Goal: Transaction & Acquisition: Purchase product/service

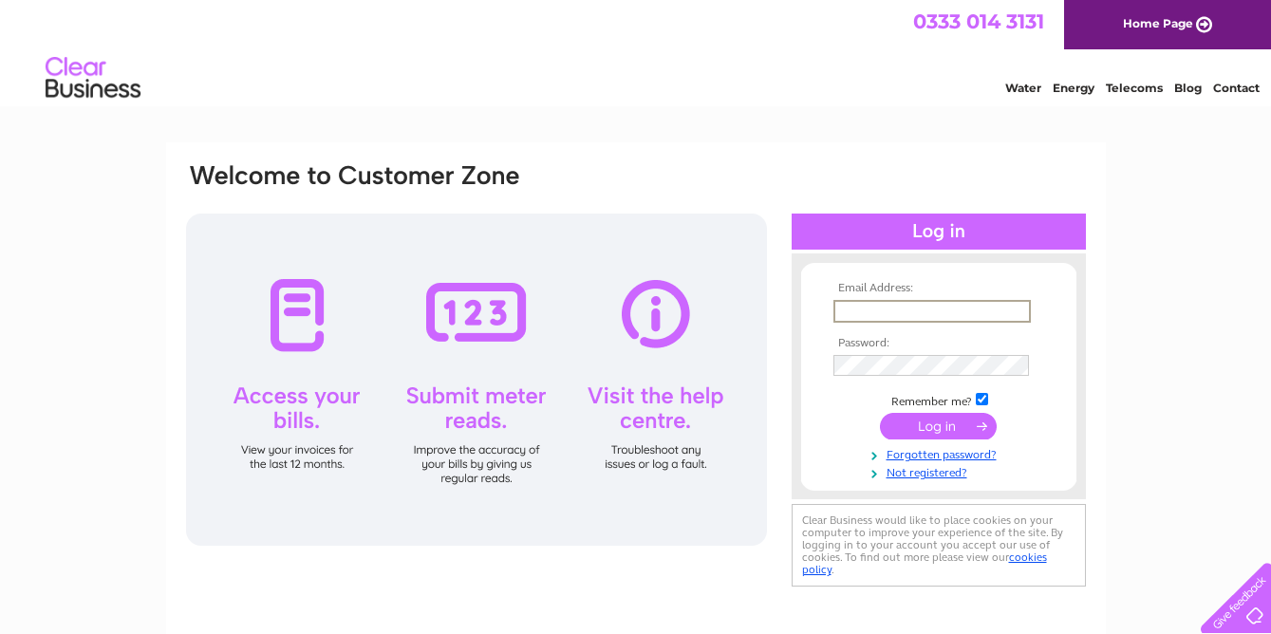
click at [860, 309] on input "text" at bounding box center [931, 311] width 197 height 23
click at [959, 306] on input "avril@thegoosecoffeehouse.co.uk" at bounding box center [931, 311] width 197 height 23
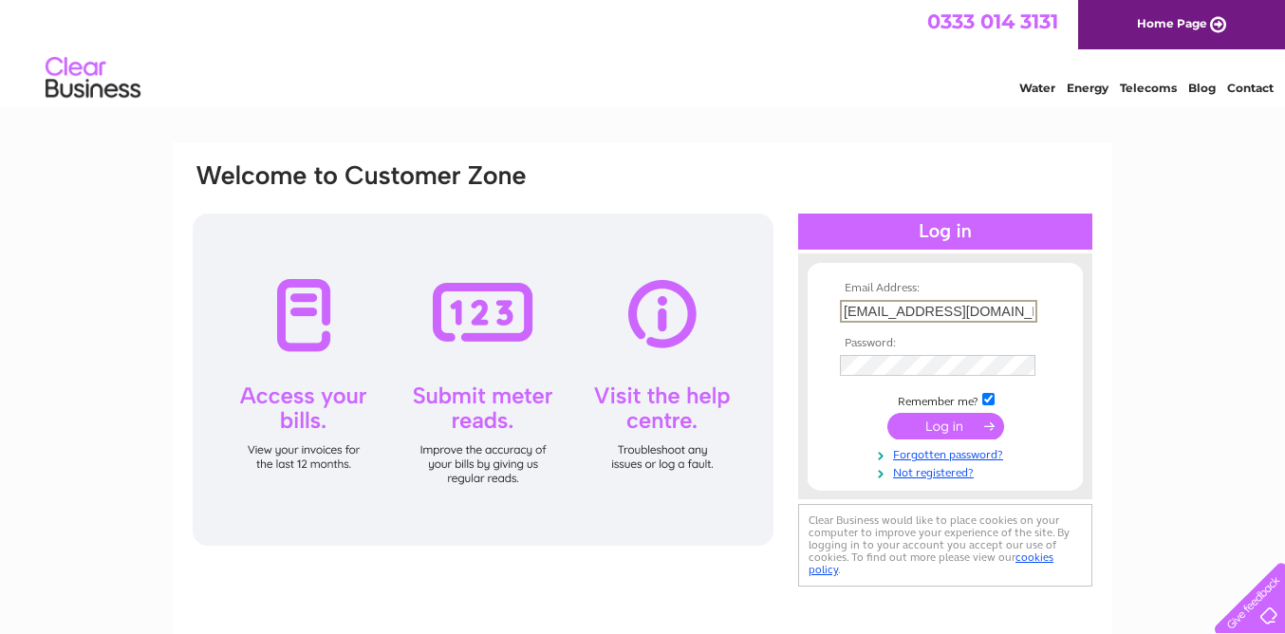
click at [957, 304] on input "[EMAIL_ADDRESS][DOMAIN_NAME]" at bounding box center [938, 311] width 197 height 23
drag, startPoint x: 1026, startPoint y: 311, endPoint x: 823, endPoint y: 302, distance: 203.3
click at [823, 302] on form "Email Address: avril@thegoosecoffeehouse.co.uk Password: Forgotten password?" at bounding box center [944, 381] width 275 height 198
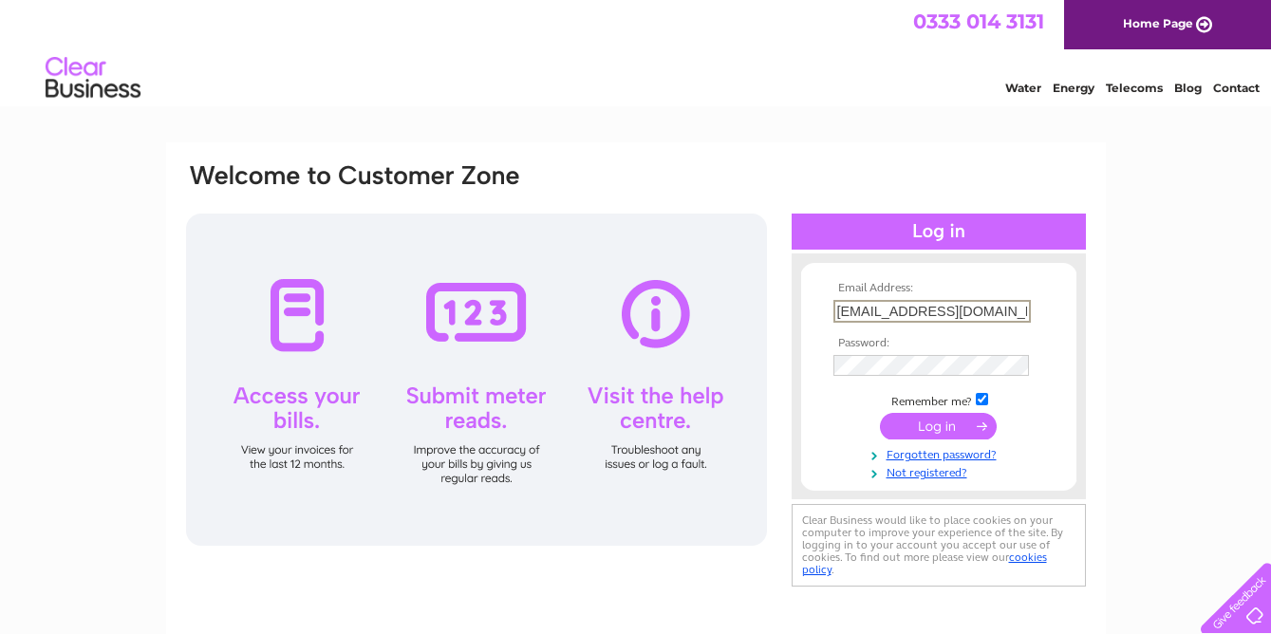
type input "o.uk"
drag, startPoint x: 874, startPoint y: 315, endPoint x: 819, endPoint y: 309, distance: 55.3
click at [819, 309] on form "Email Address: o.uk Password: Remember me?" at bounding box center [938, 381] width 275 height 198
click at [871, 313] on input "text" at bounding box center [931, 311] width 197 height 23
type input "avril@hilltop.me.uk"
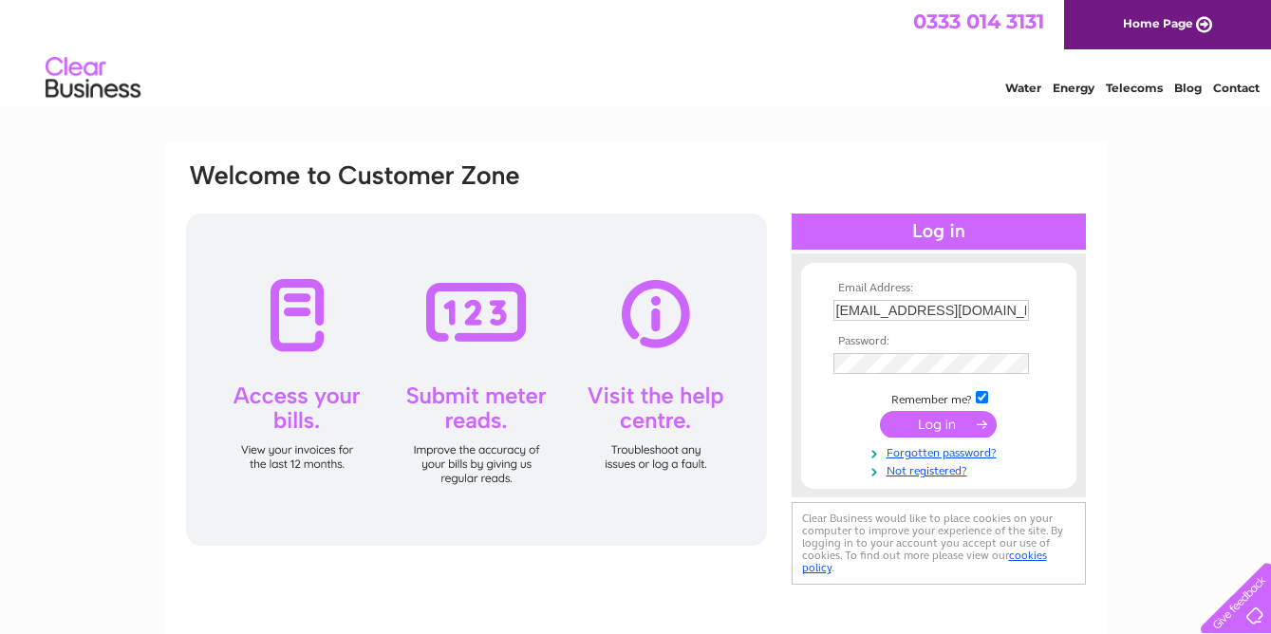
click at [914, 422] on input "submit" at bounding box center [938, 424] width 117 height 27
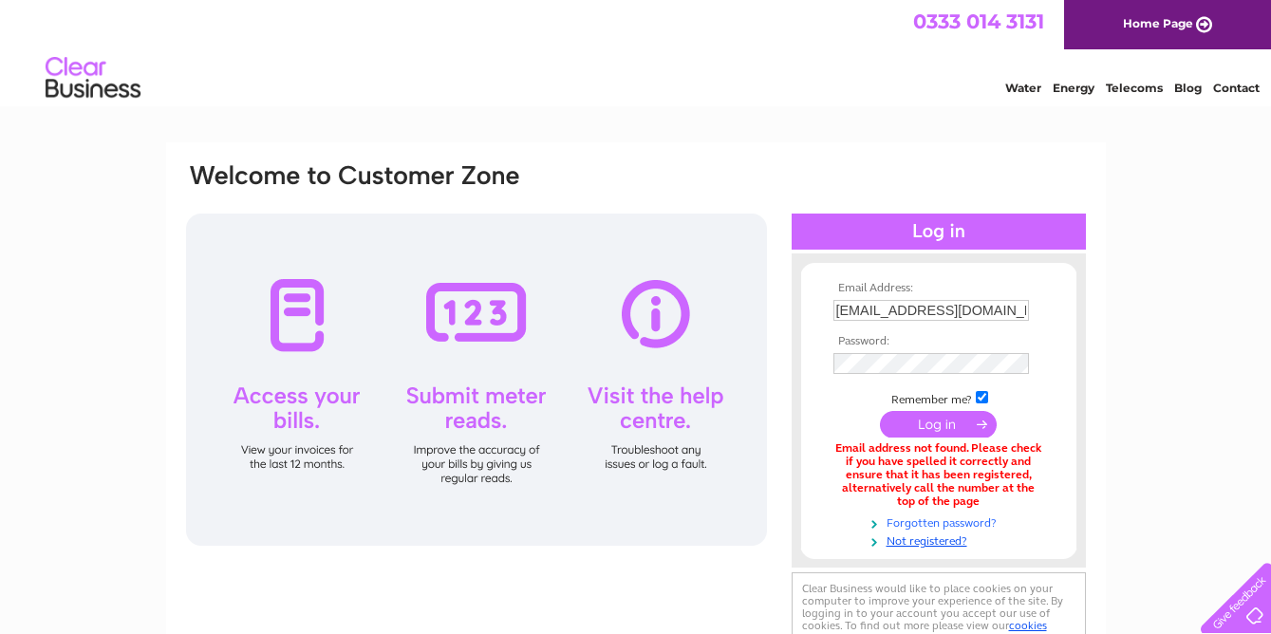
click at [929, 522] on link "Forgotten password?" at bounding box center [940, 521] width 215 height 18
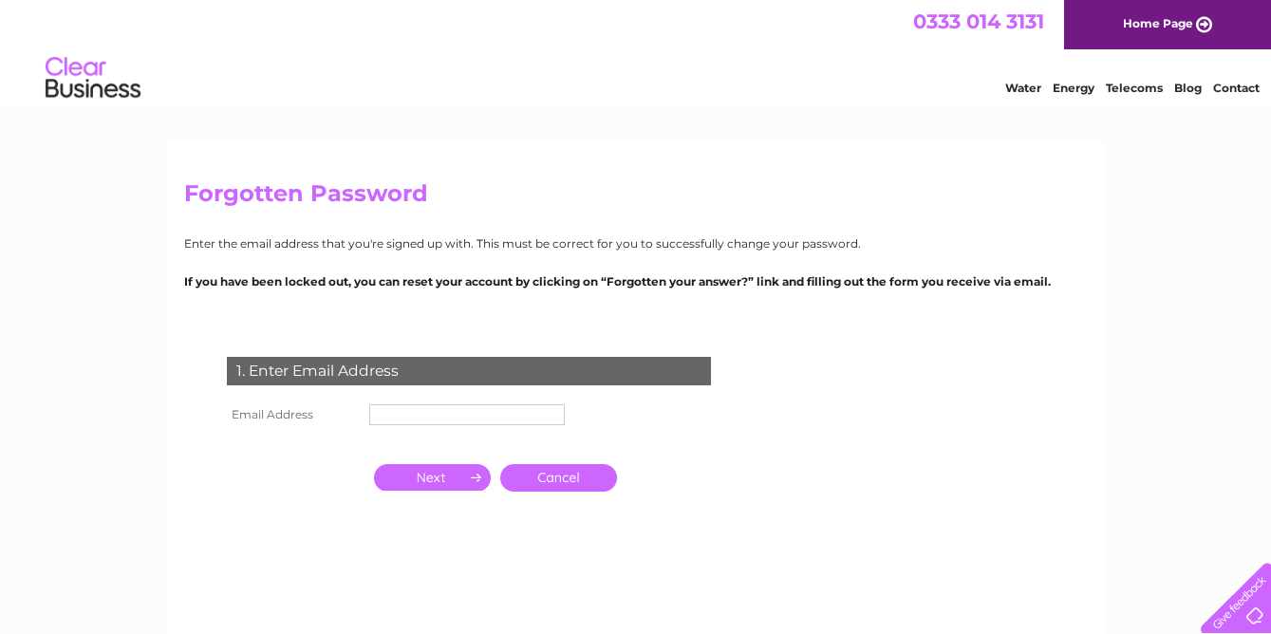
click at [432, 418] on input "text" at bounding box center [466, 414] width 195 height 21
type input "[EMAIL_ADDRESS][DOMAIN_NAME]"
click at [454, 477] on input "button" at bounding box center [432, 477] width 117 height 27
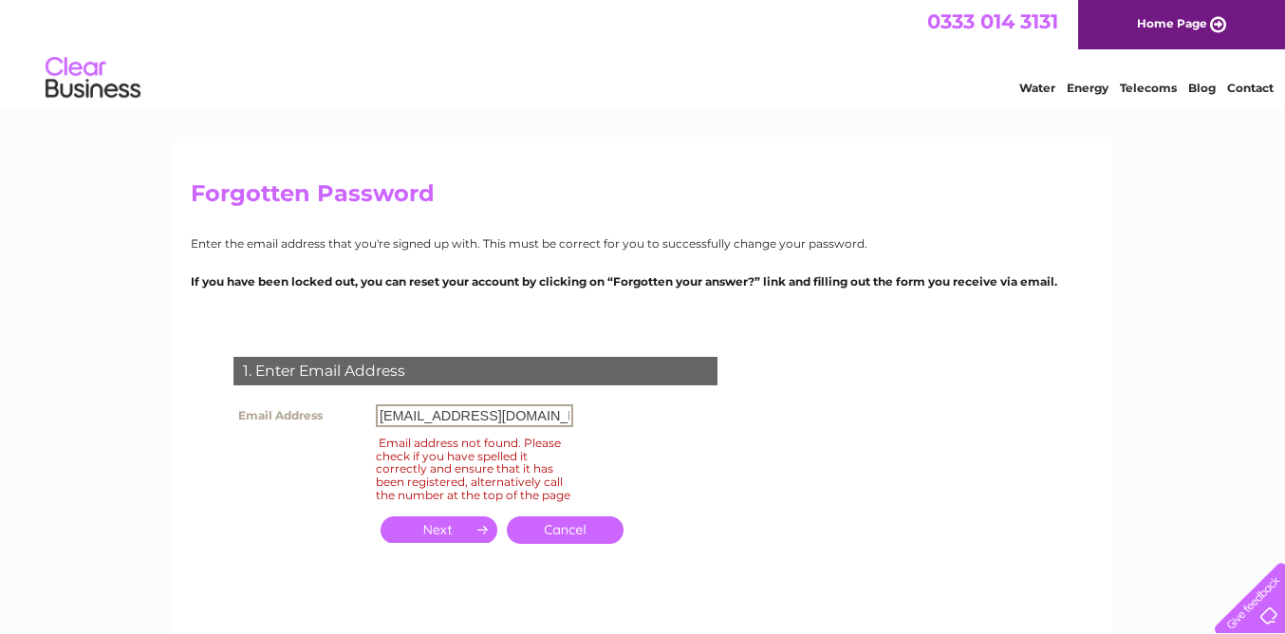
click at [509, 417] on input "[EMAIL_ADDRESS][DOMAIN_NAME]" at bounding box center [474, 415] width 197 height 23
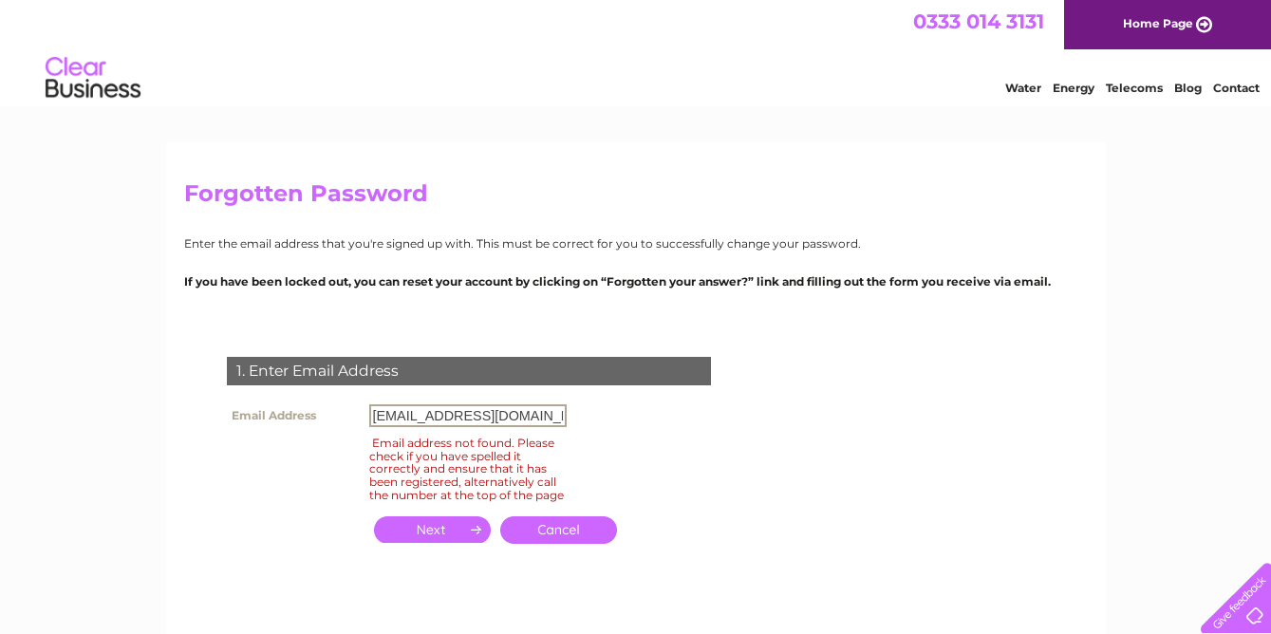
drag, startPoint x: 509, startPoint y: 417, endPoint x: 296, endPoint y: 411, distance: 212.6
click at [296, 411] on tr "Email Address avril@hilltop.me.uk" at bounding box center [396, 415] width 349 height 32
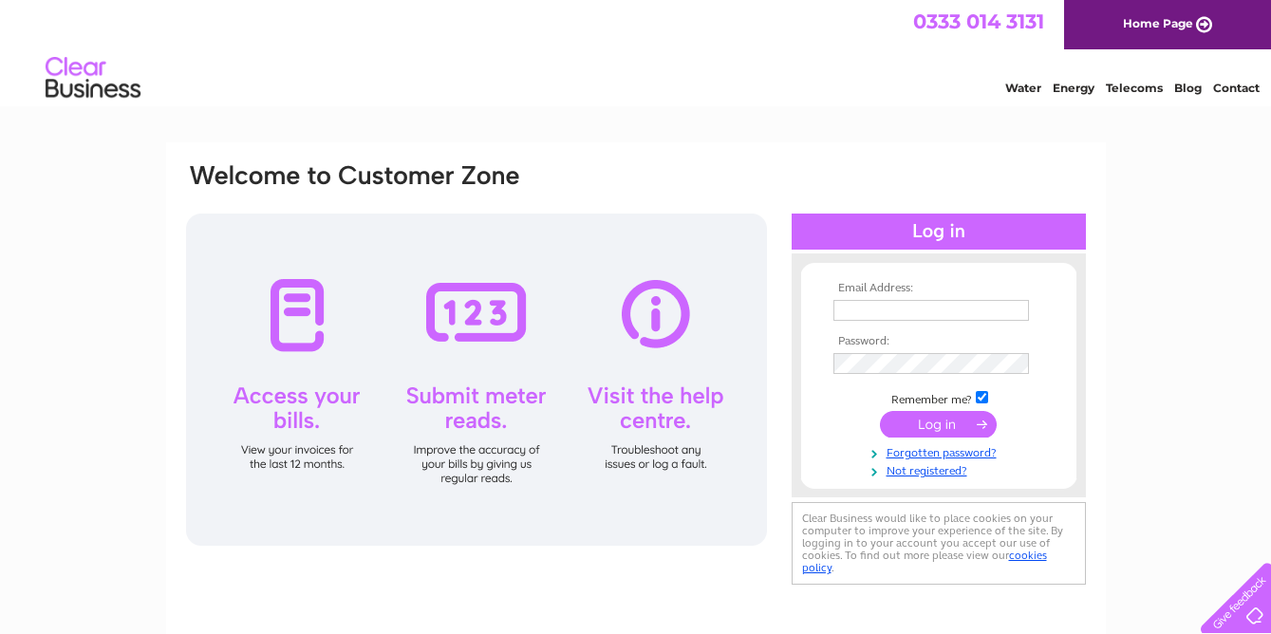
click at [895, 300] on input "text" at bounding box center [930, 310] width 195 height 21
type input "[EMAIL_ADDRESS][DOMAIN_NAME]"
click at [929, 417] on input "submit" at bounding box center [938, 426] width 117 height 27
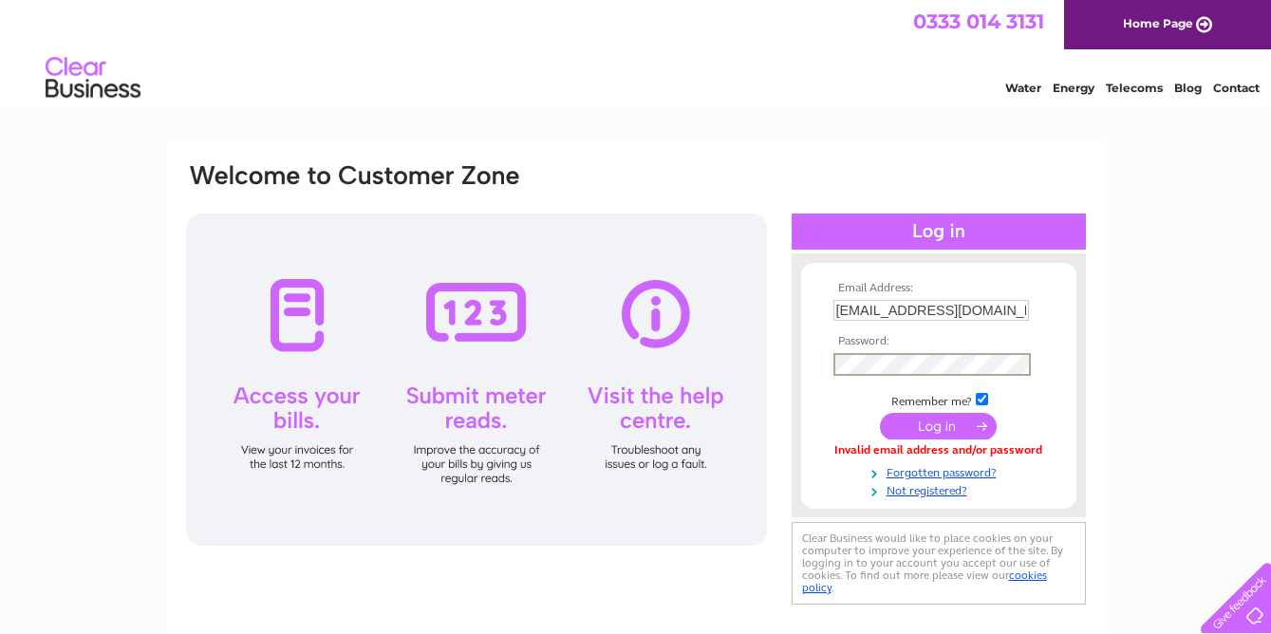
click at [939, 418] on input "submit" at bounding box center [938, 426] width 117 height 27
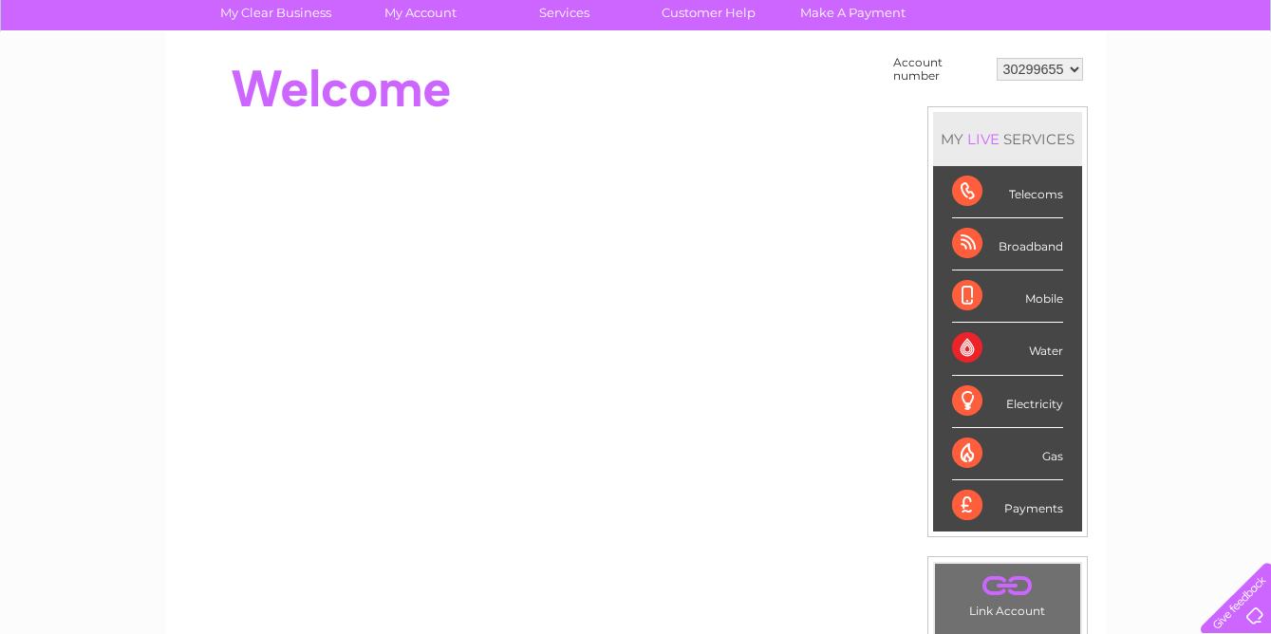
scroll to position [150, 0]
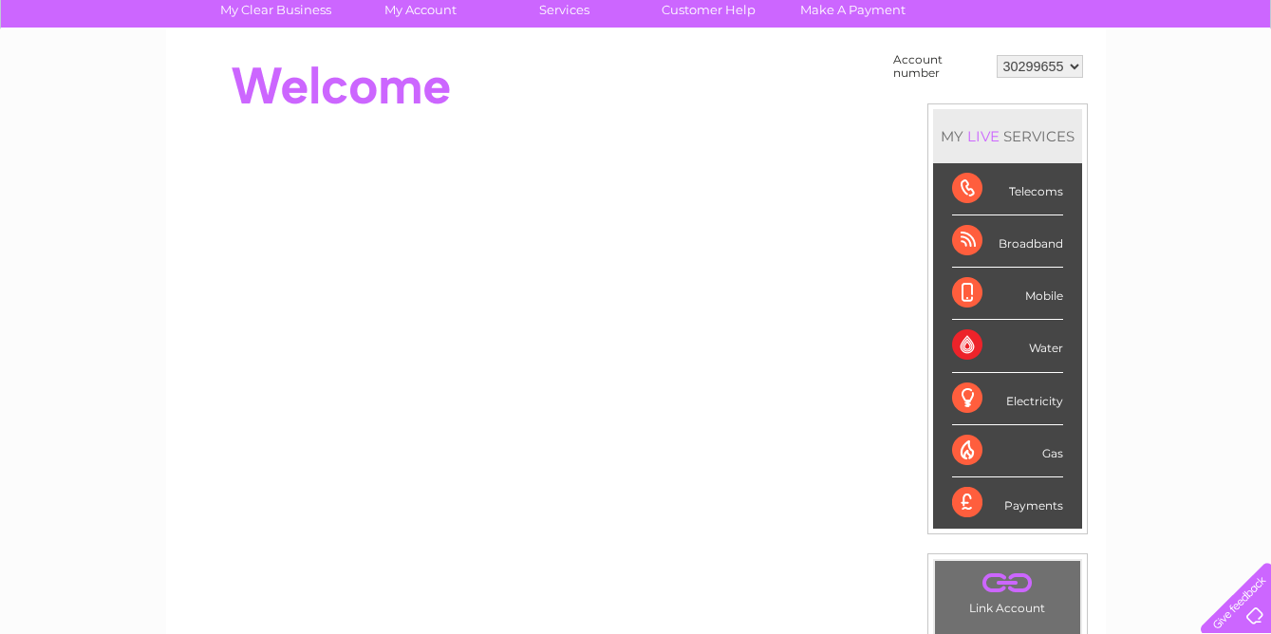
click at [981, 505] on div "Payments" at bounding box center [1007, 502] width 111 height 51
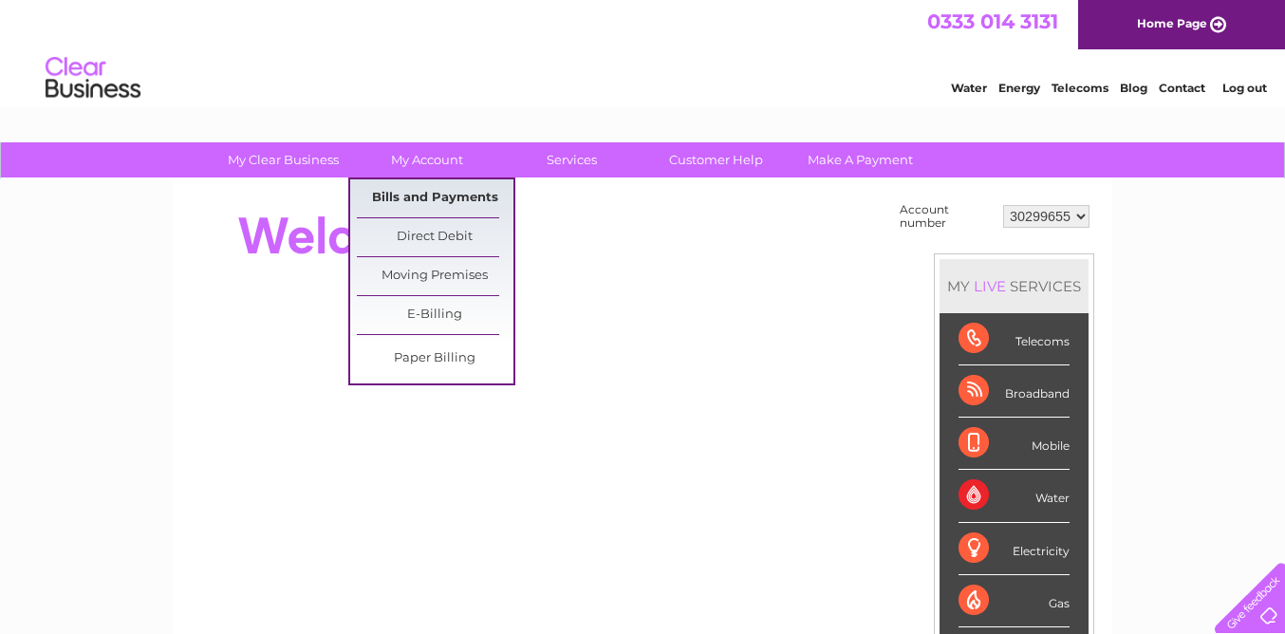
click at [432, 193] on link "Bills and Payments" at bounding box center [435, 198] width 157 height 38
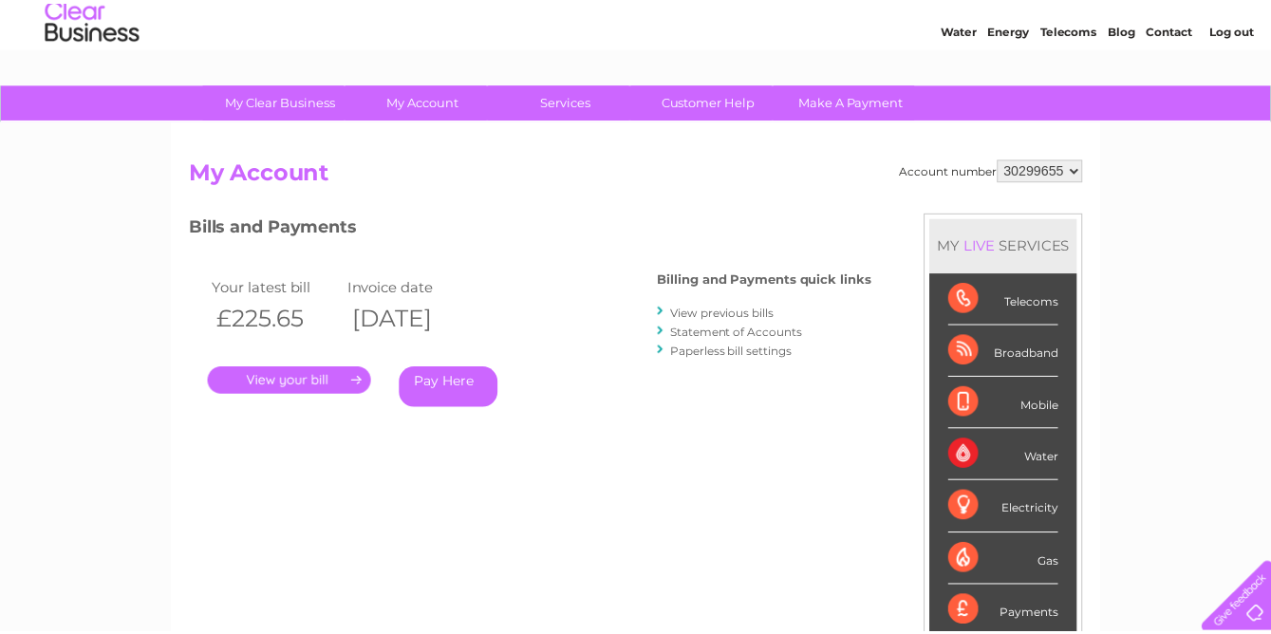
scroll to position [73, 0]
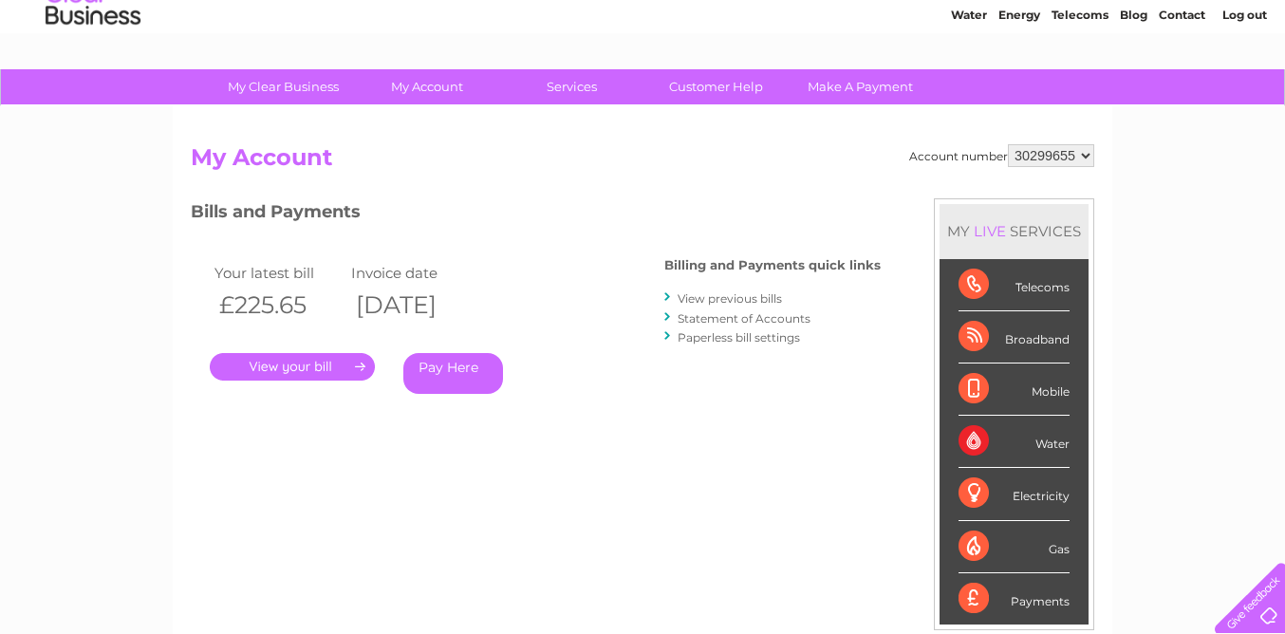
click at [455, 368] on link "Pay Here" at bounding box center [453, 373] width 100 height 41
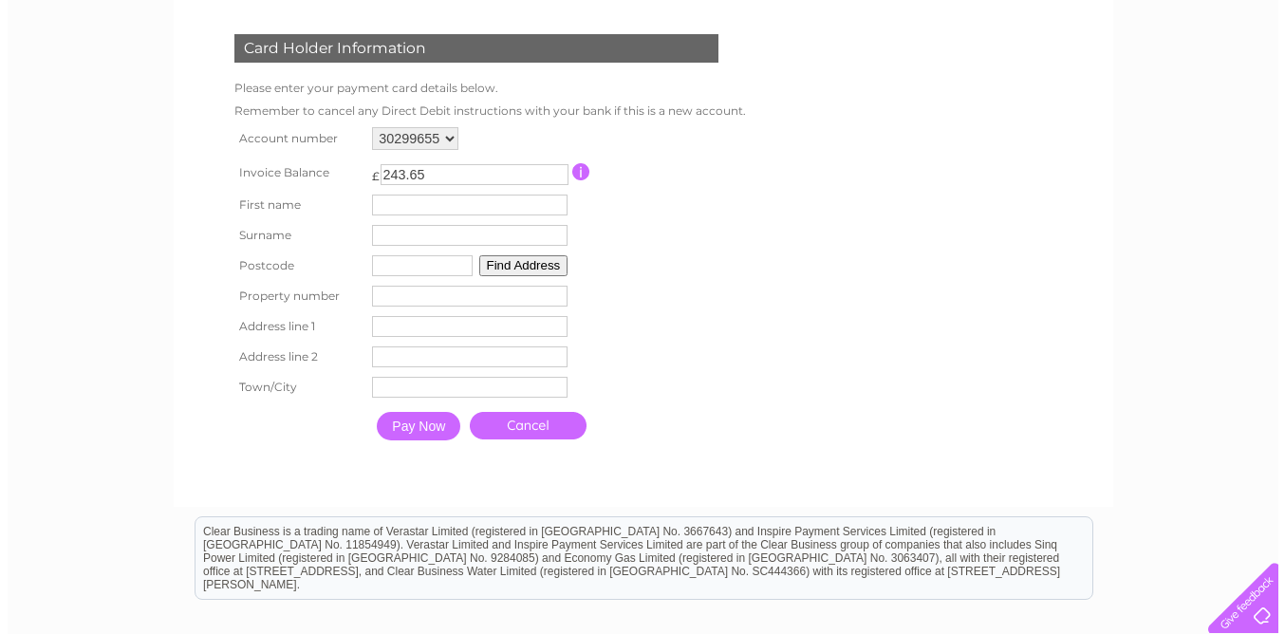
scroll to position [278, 0]
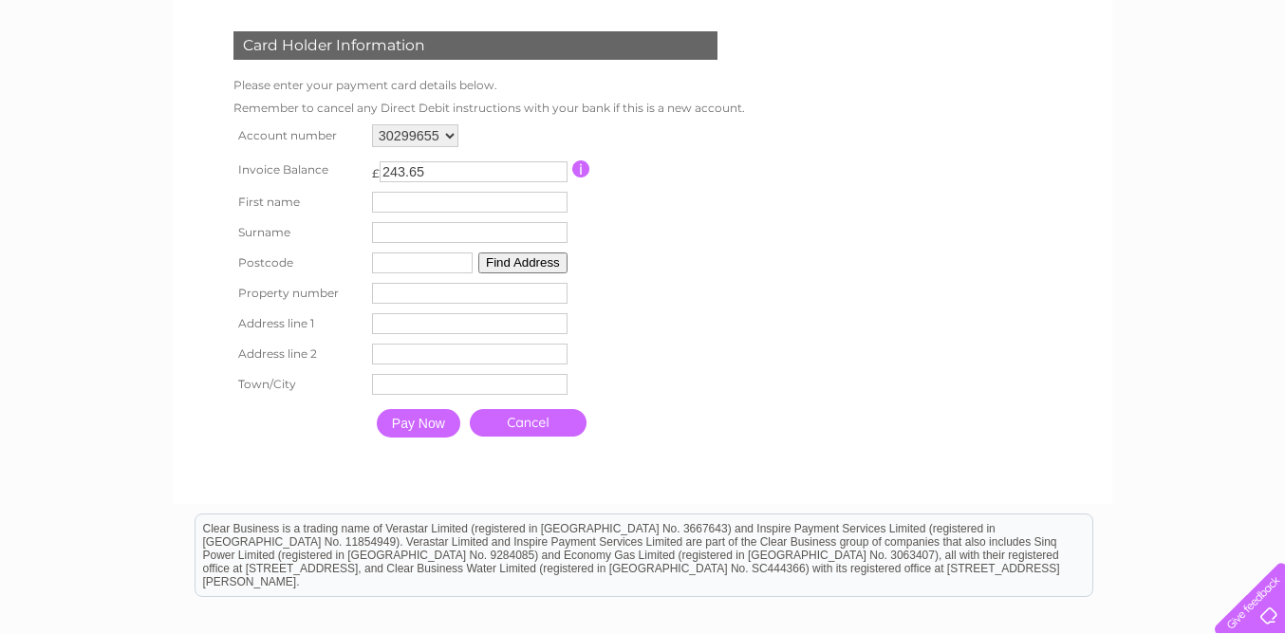
click at [396, 199] on input "text" at bounding box center [469, 202] width 195 height 21
type input "Avril"
click at [450, 232] on input "text" at bounding box center [471, 233] width 197 height 23
type input "McIlveen"
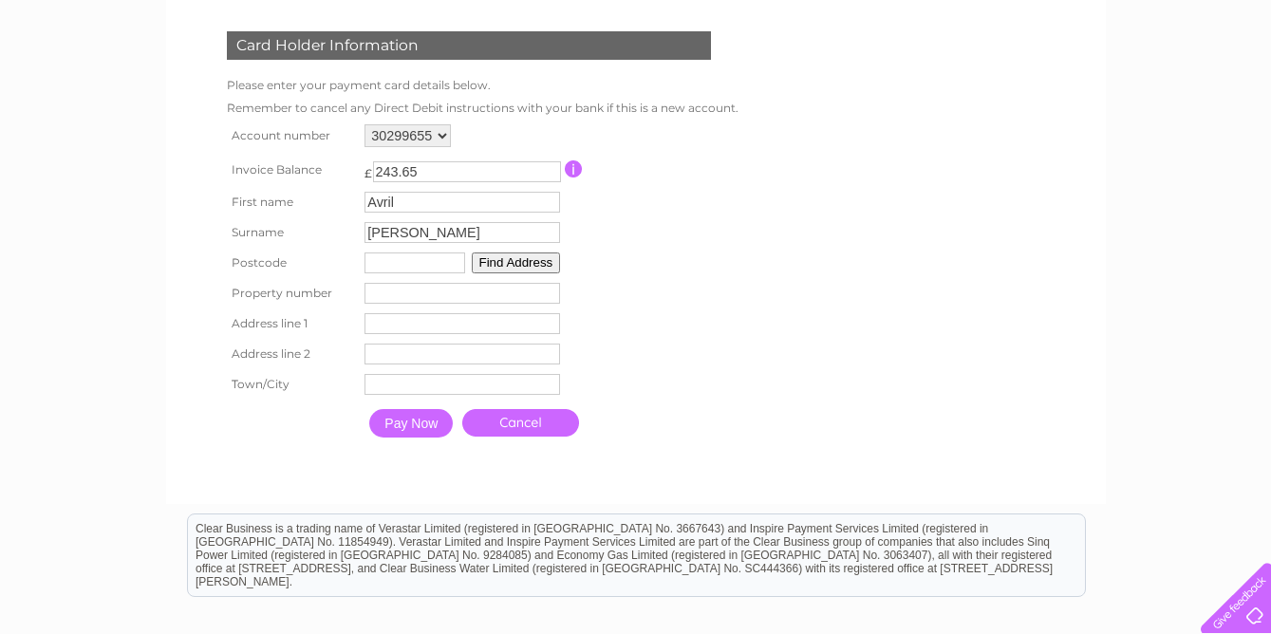
click at [412, 261] on input "text" at bounding box center [414, 262] width 101 height 21
type input "BT23 6RT"
type input "22"
type input "22 Florida Road"
type input "Killinchy"
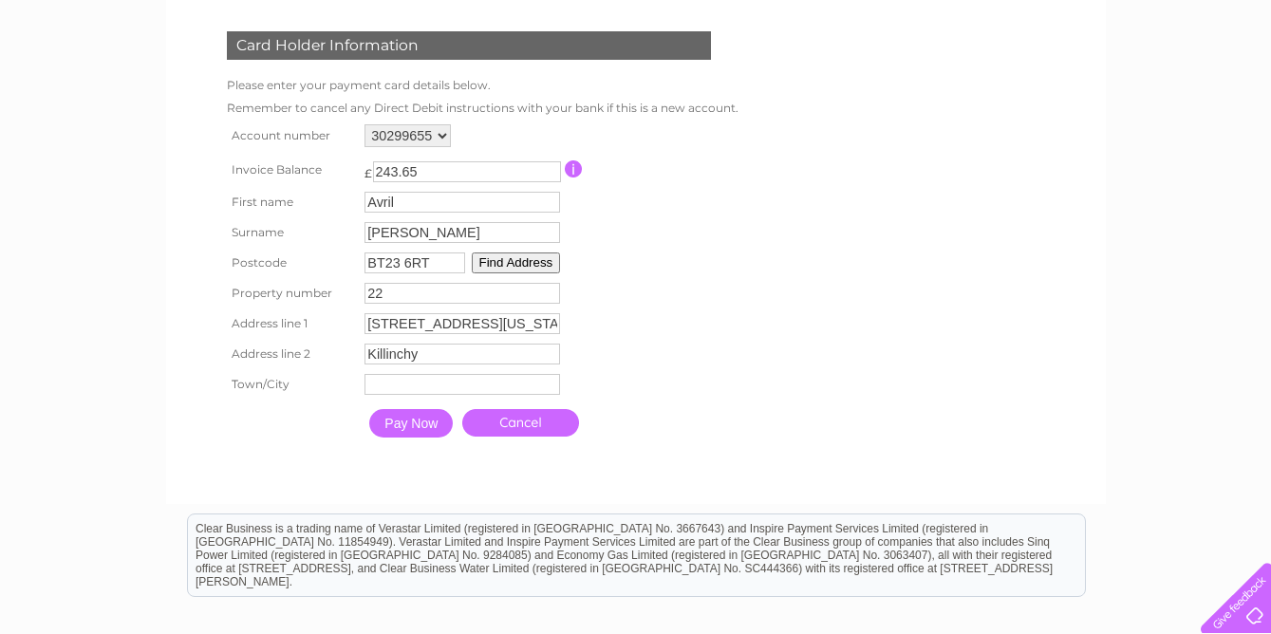
type input "Newtownards"
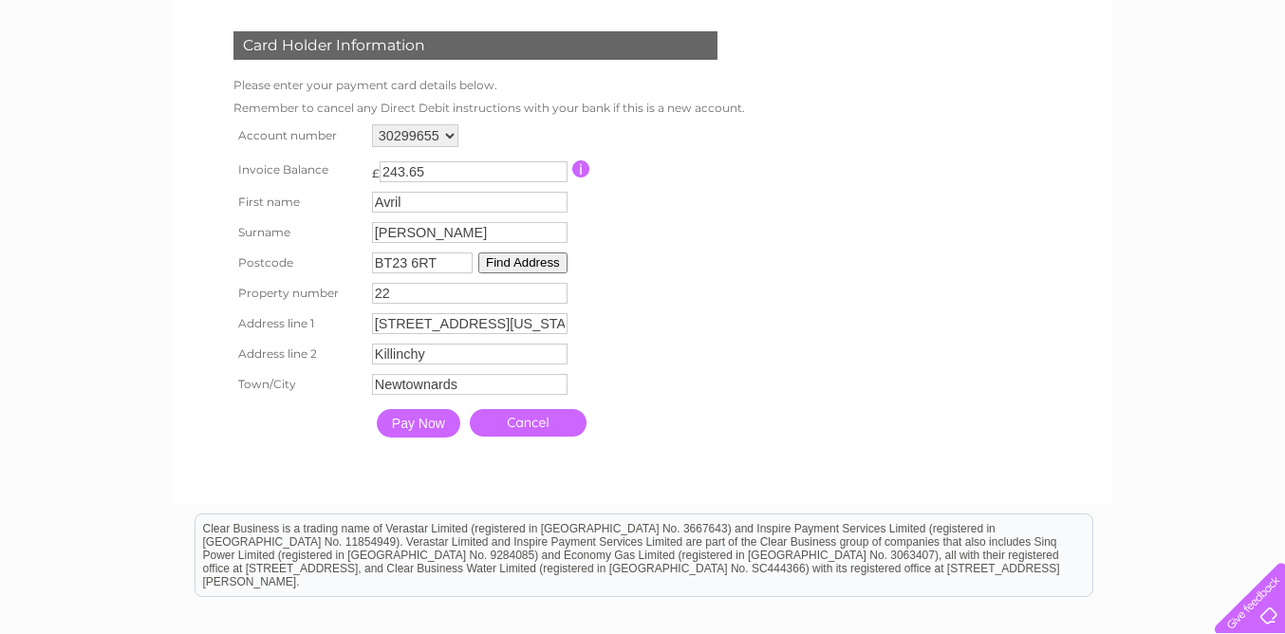
click at [421, 176] on input "243.65" at bounding box center [474, 171] width 188 height 21
type input "225.65"
click at [727, 301] on table "Account number 30299655 30313002 Invoice Balance £ 225.65 First name 22" at bounding box center [485, 283] width 512 height 327
click at [429, 420] on input "Pay Now" at bounding box center [418, 423] width 83 height 28
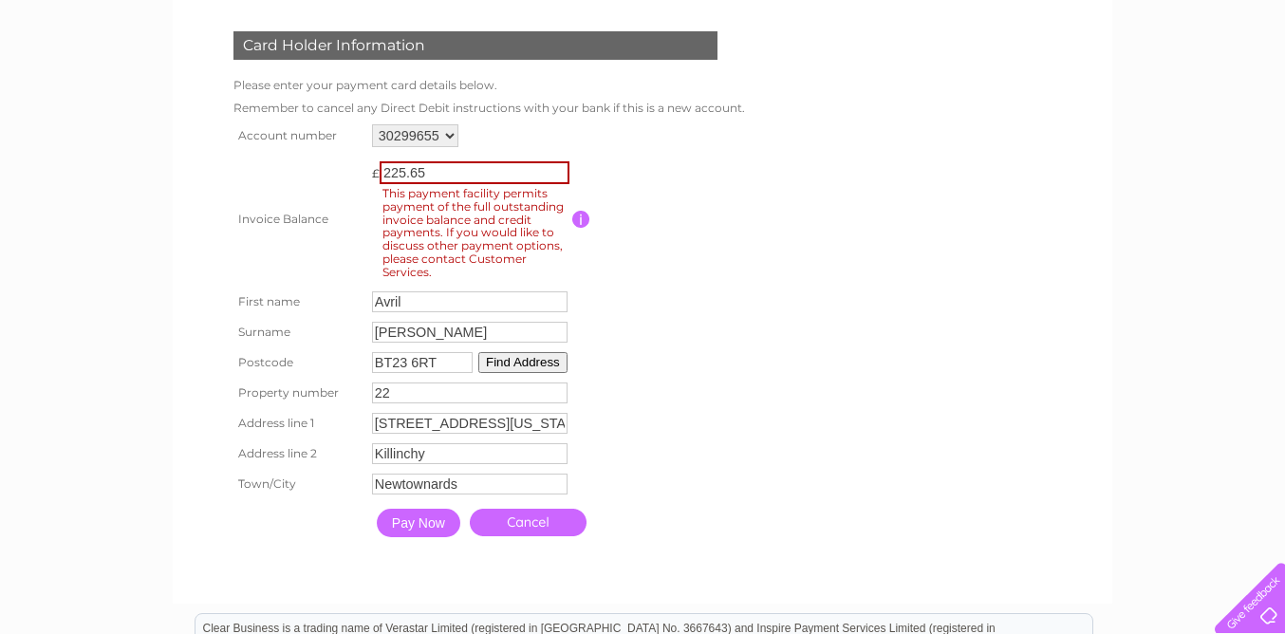
click at [528, 511] on link "Cancel" at bounding box center [528, 523] width 117 height 28
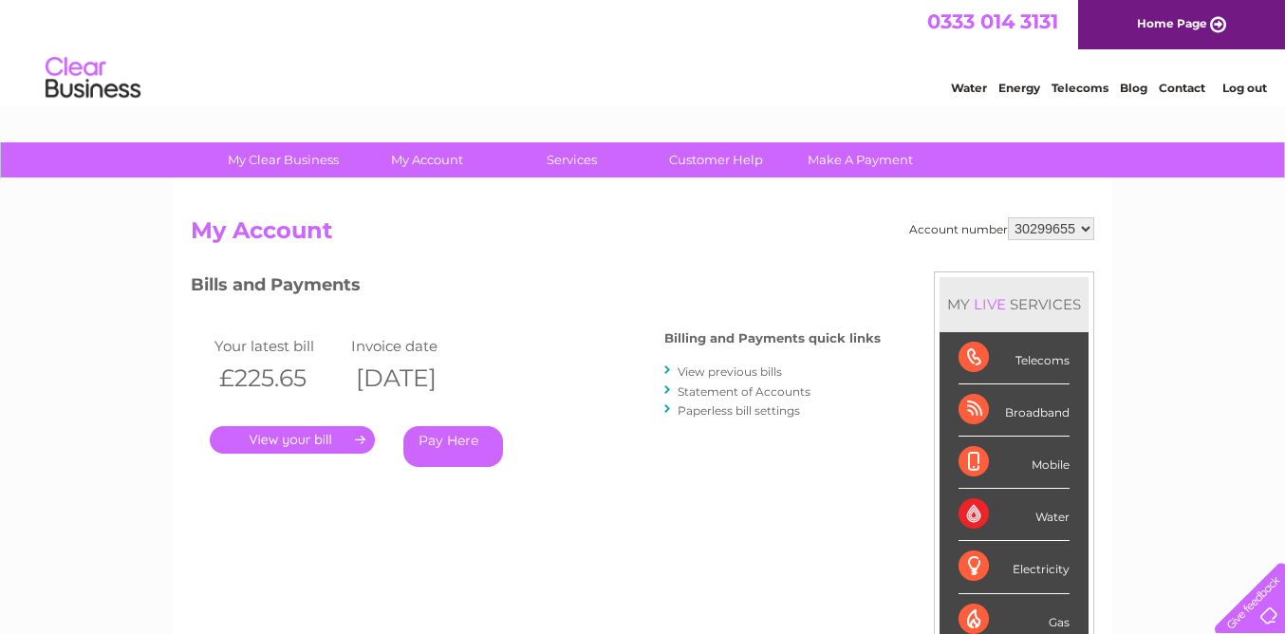
click at [308, 439] on link "." at bounding box center [292, 440] width 165 height 28
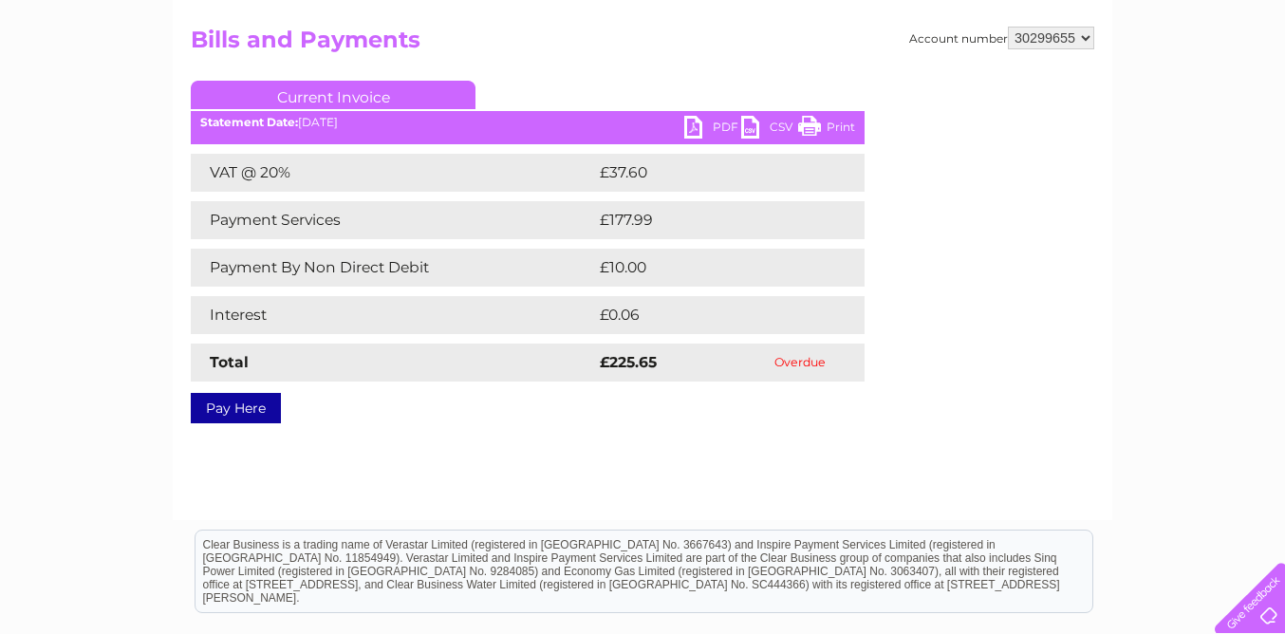
scroll to position [193, 0]
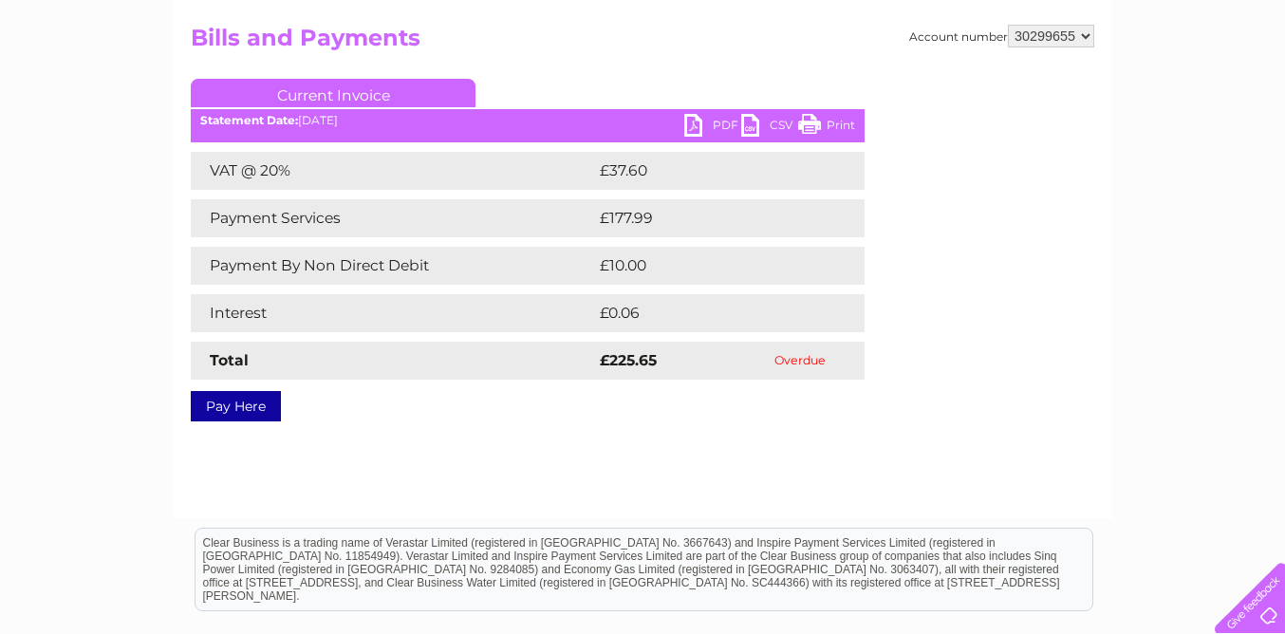
click at [242, 403] on link "Pay Here" at bounding box center [236, 406] width 90 height 30
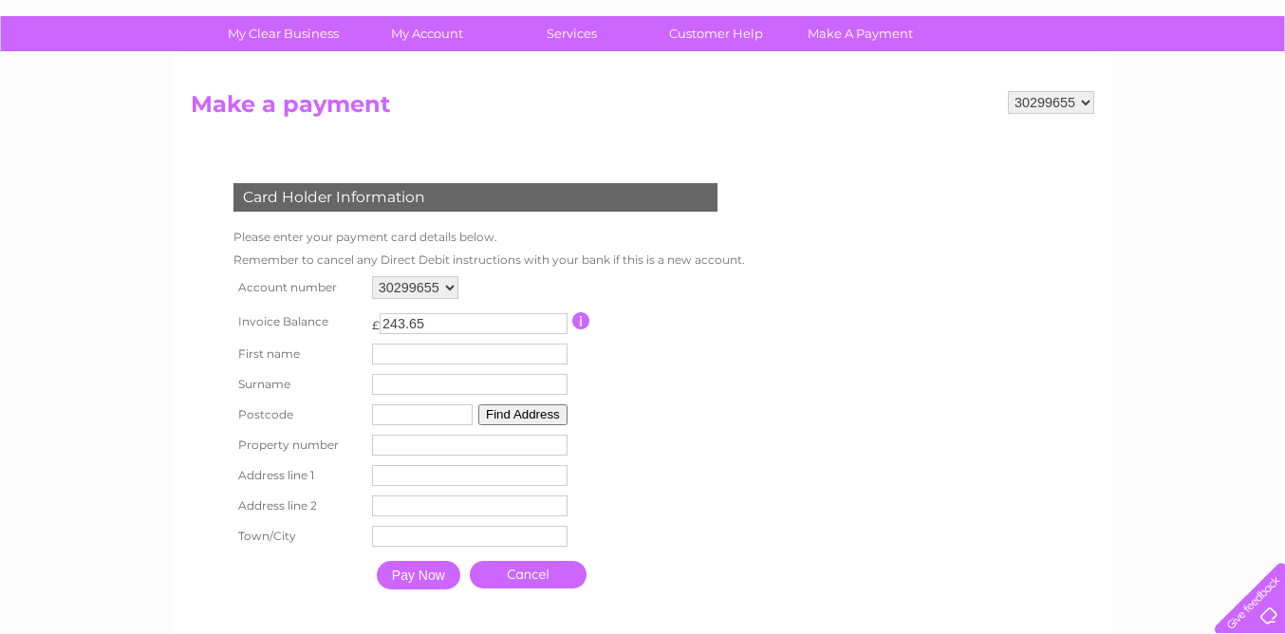
scroll to position [127, 0]
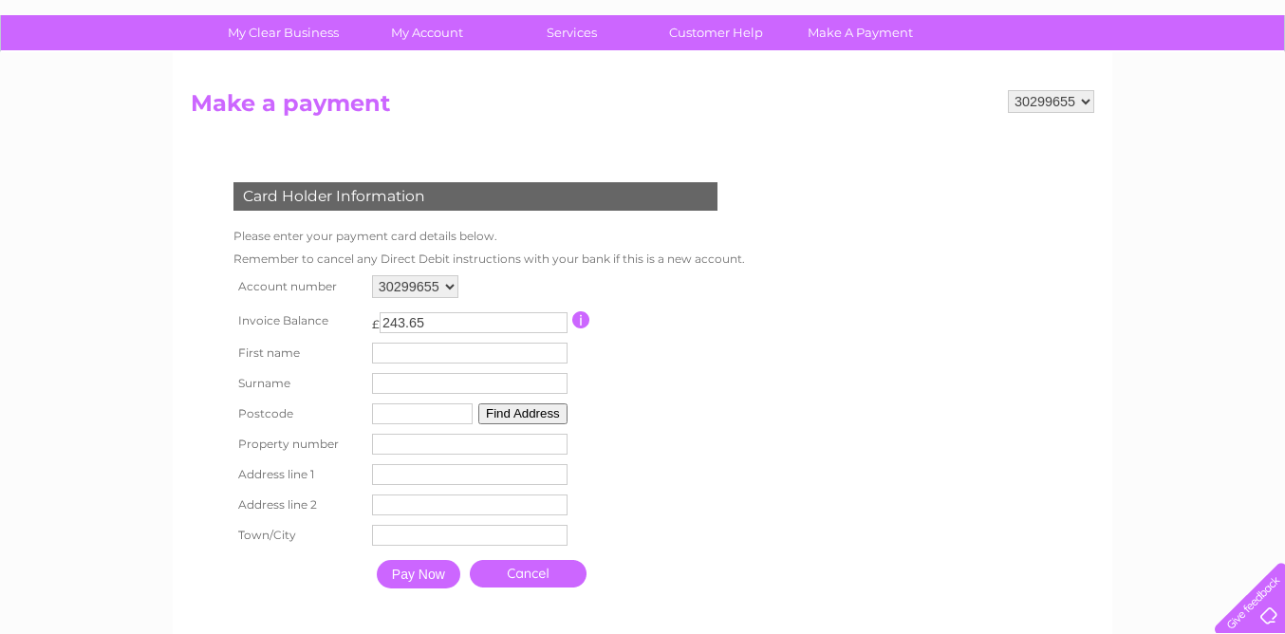
click at [583, 320] on input "button" at bounding box center [581, 319] width 18 height 17
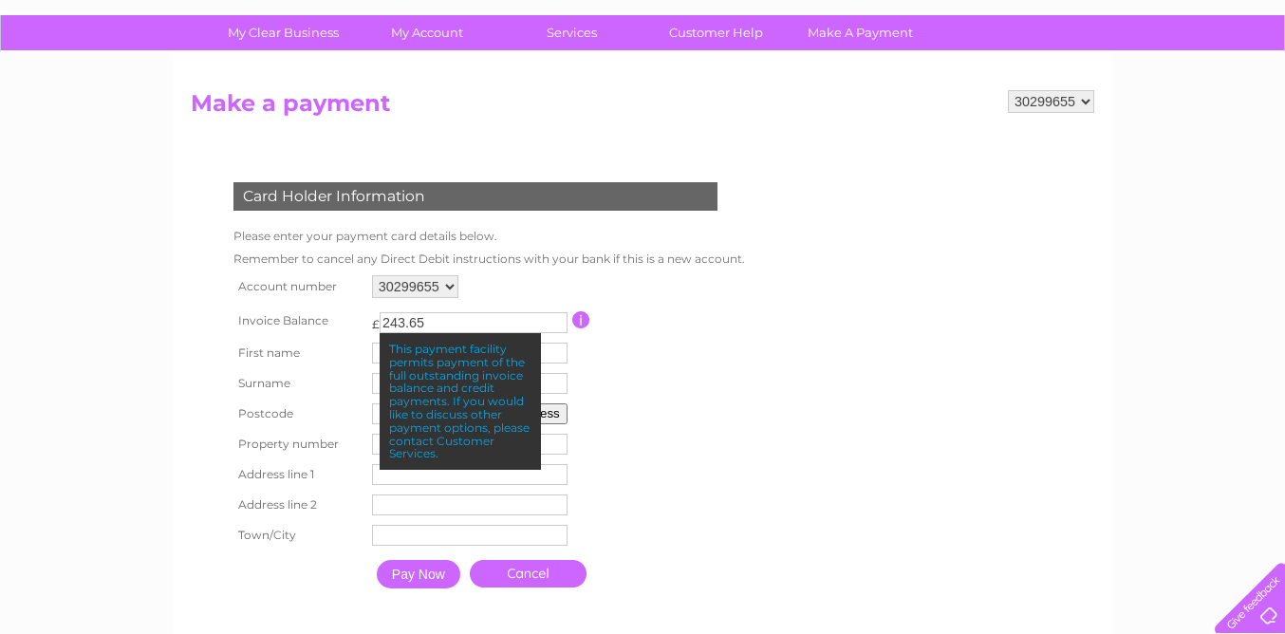
click at [1086, 99] on select "30299655 30313002" at bounding box center [1051, 101] width 86 height 23
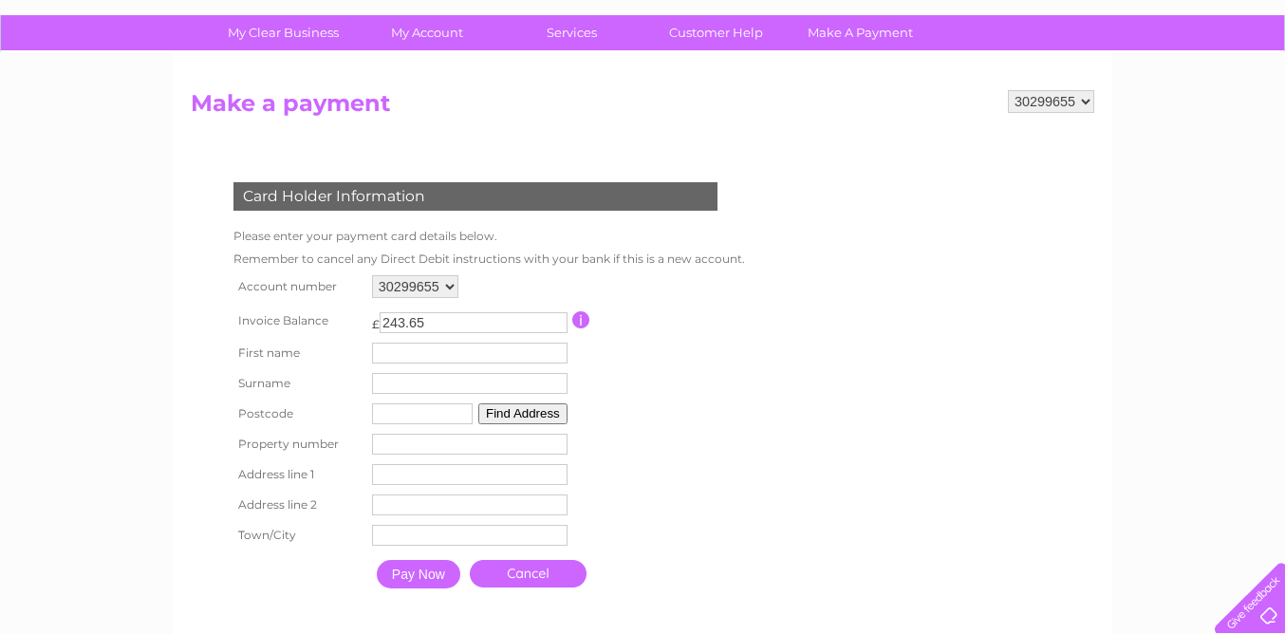
select select "30313002"
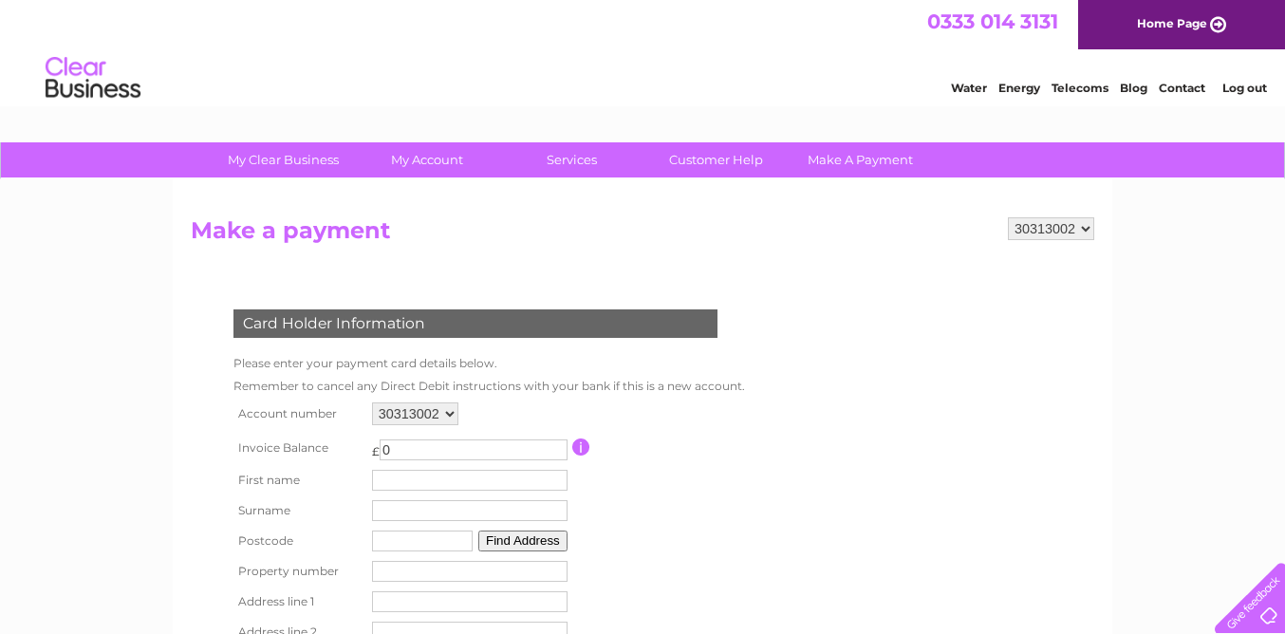
click at [1085, 227] on select "30299655 30313002" at bounding box center [1051, 228] width 86 height 23
select select "30299655"
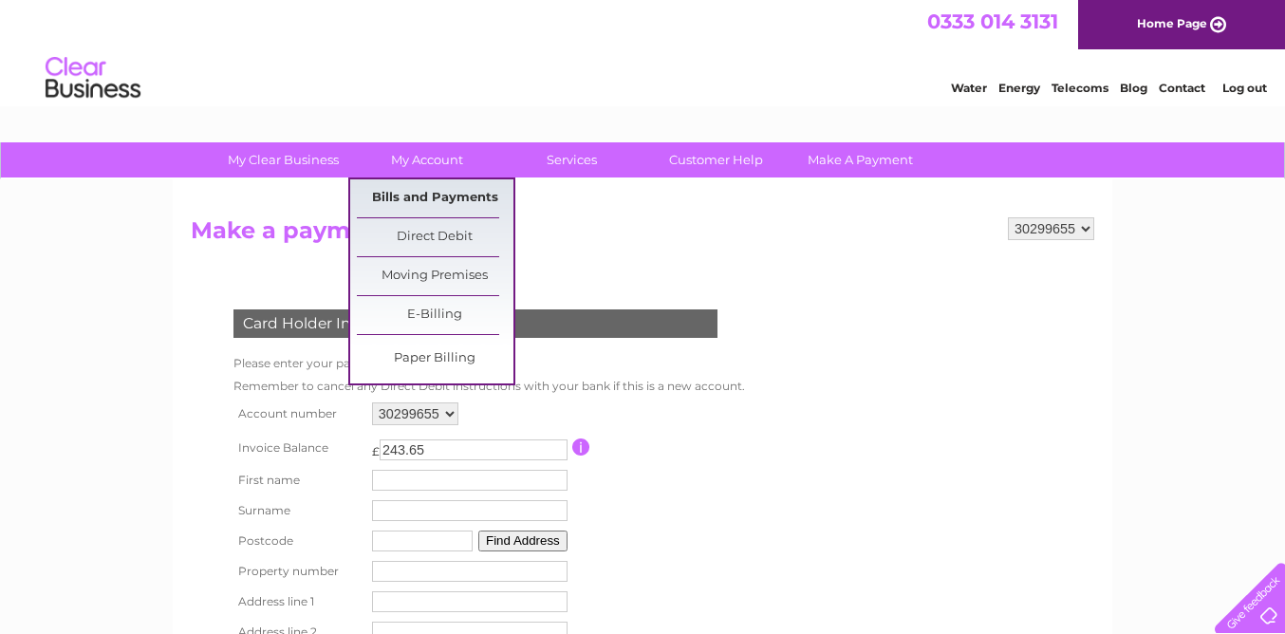
click at [429, 191] on link "Bills and Payments" at bounding box center [435, 198] width 157 height 38
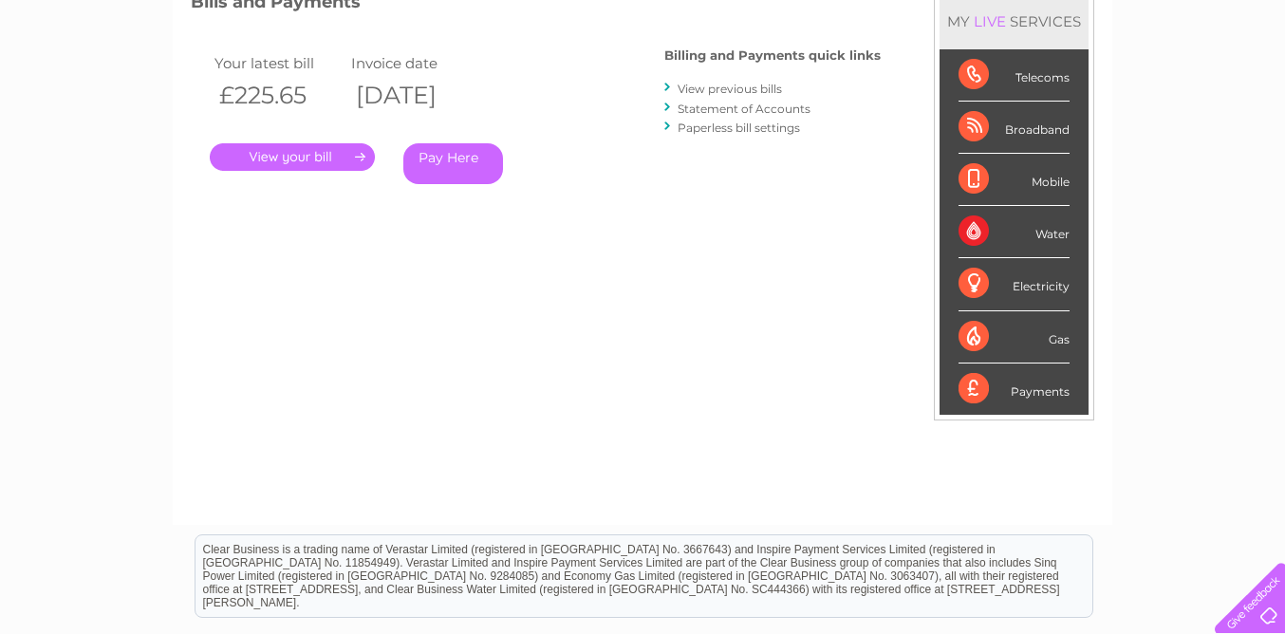
scroll to position [293, 0]
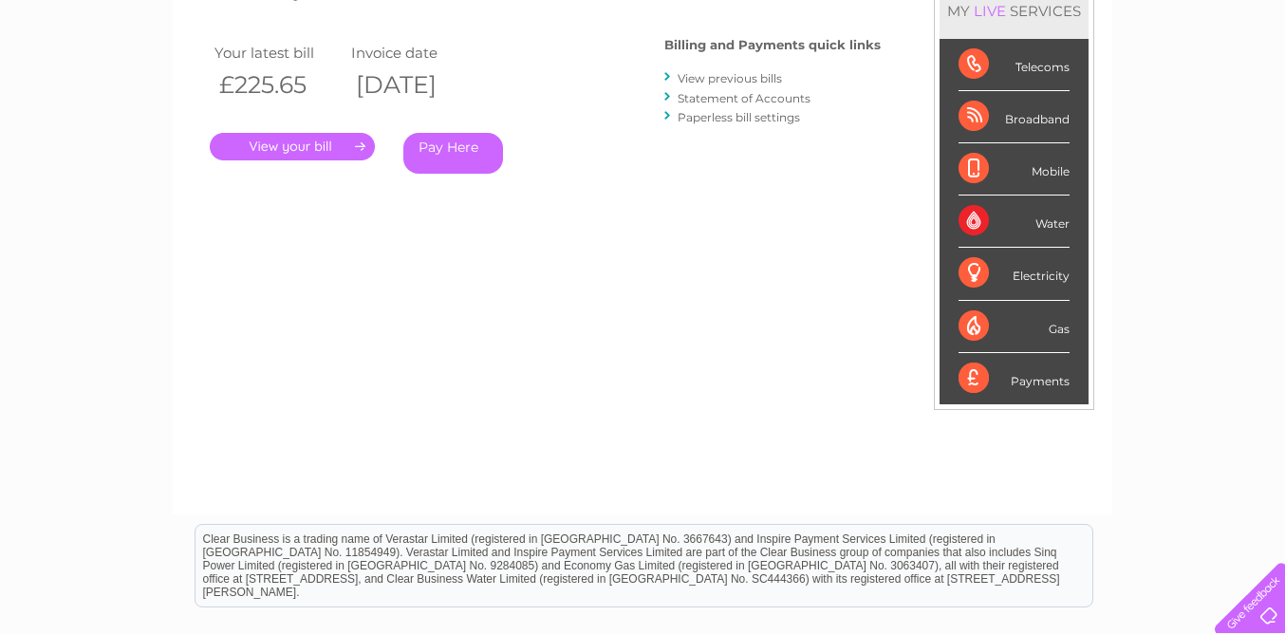
click at [314, 149] on link "." at bounding box center [292, 147] width 165 height 28
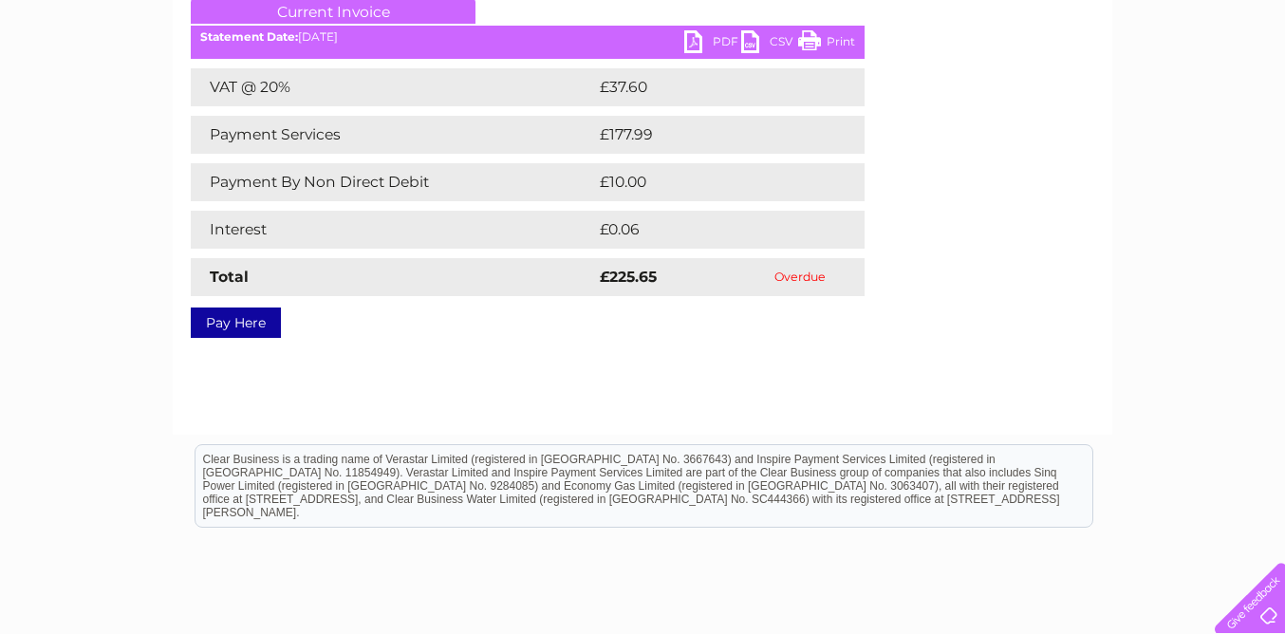
scroll to position [280, 0]
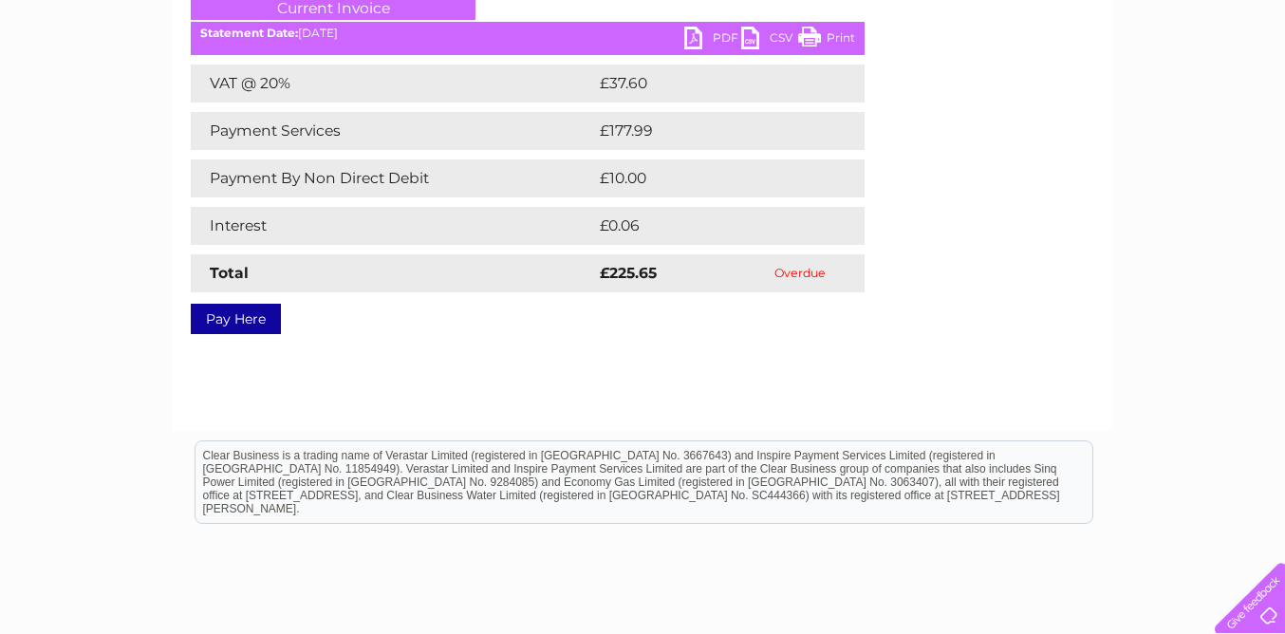
click at [248, 317] on link "Pay Here" at bounding box center [236, 319] width 90 height 30
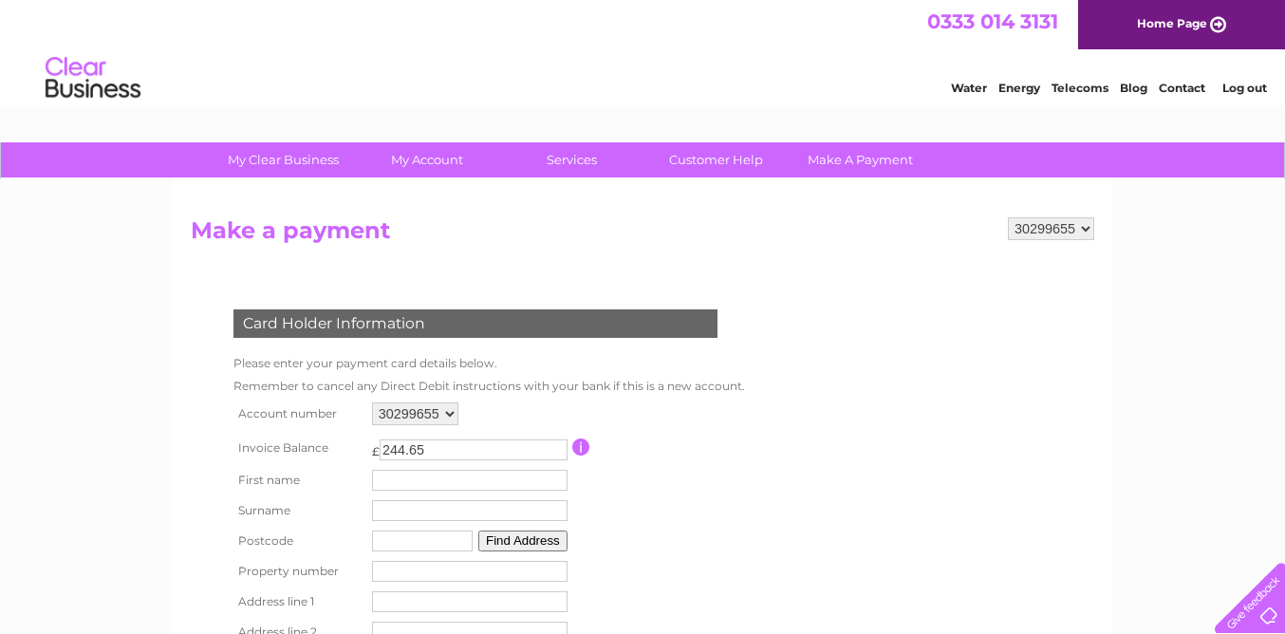
click at [556, 448] on input "244.65" at bounding box center [474, 449] width 188 height 21
click at [556, 448] on input "245.65" at bounding box center [474, 449] width 188 height 21
click at [556, 448] on input "246.65" at bounding box center [474, 449] width 188 height 21
click at [556, 448] on input "247.65" at bounding box center [474, 449] width 188 height 21
click at [556, 448] on input "248.65" at bounding box center [474, 449] width 188 height 21
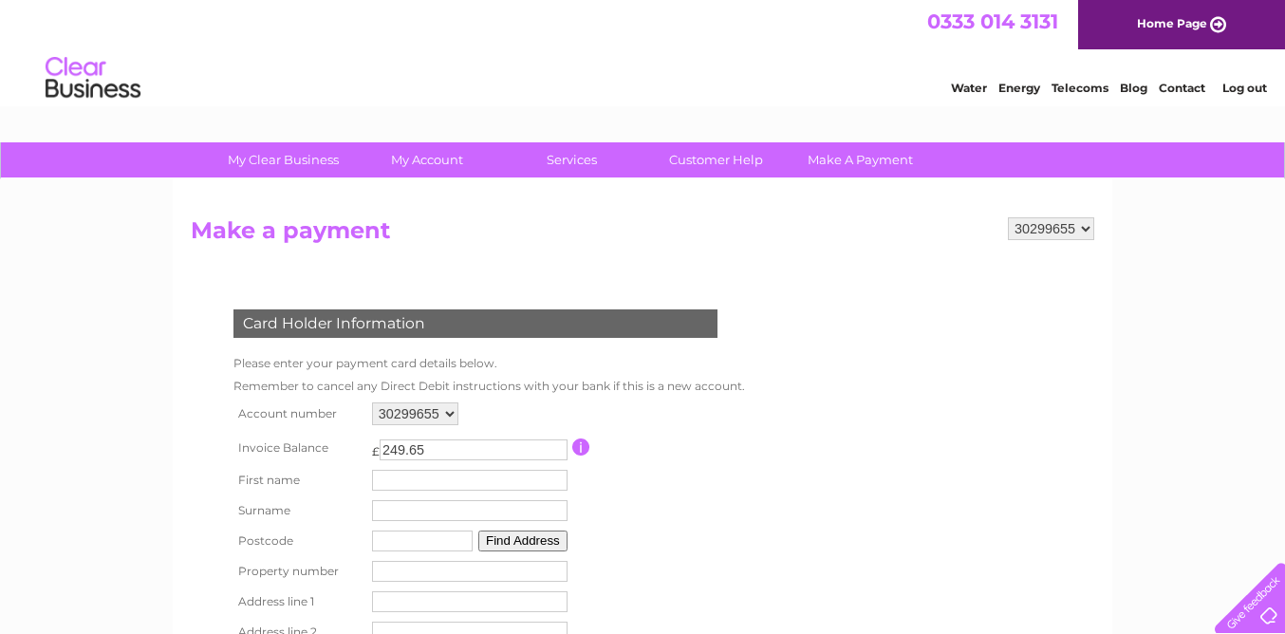
click at [556, 448] on input "249.65" at bounding box center [474, 449] width 188 height 21
type input "303.65"
click at [556, 448] on input "303.65" at bounding box center [474, 449] width 188 height 21
click at [559, 463] on td "£ 303.65 This payment facility permits payment of the full outstanding invoice …" at bounding box center [469, 447] width 205 height 35
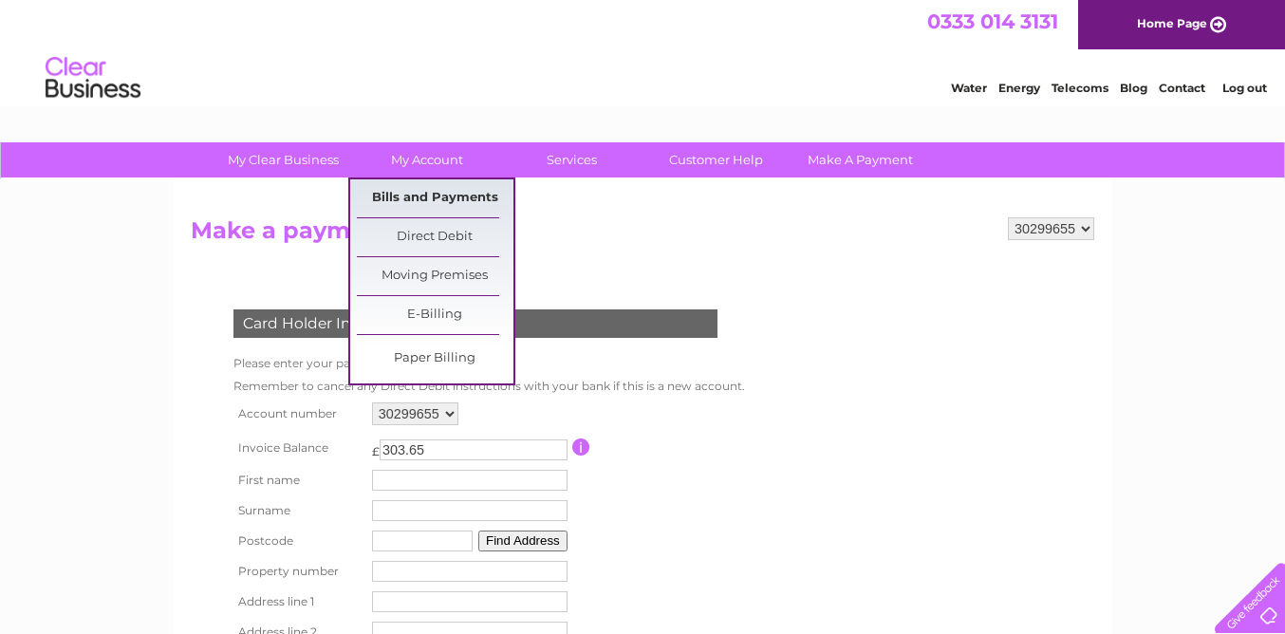
click at [425, 202] on link "Bills and Payments" at bounding box center [435, 198] width 157 height 38
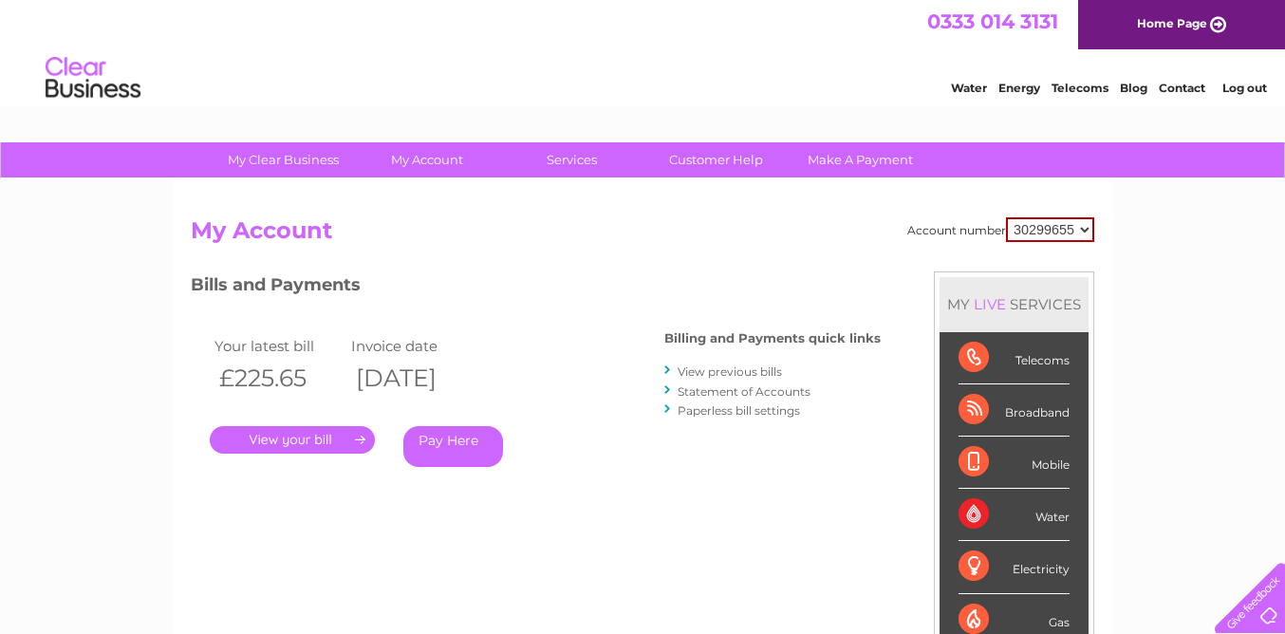
click at [1168, 28] on link "Home Page" at bounding box center [1181, 24] width 207 height 49
